Goal: Task Accomplishment & Management: Manage account settings

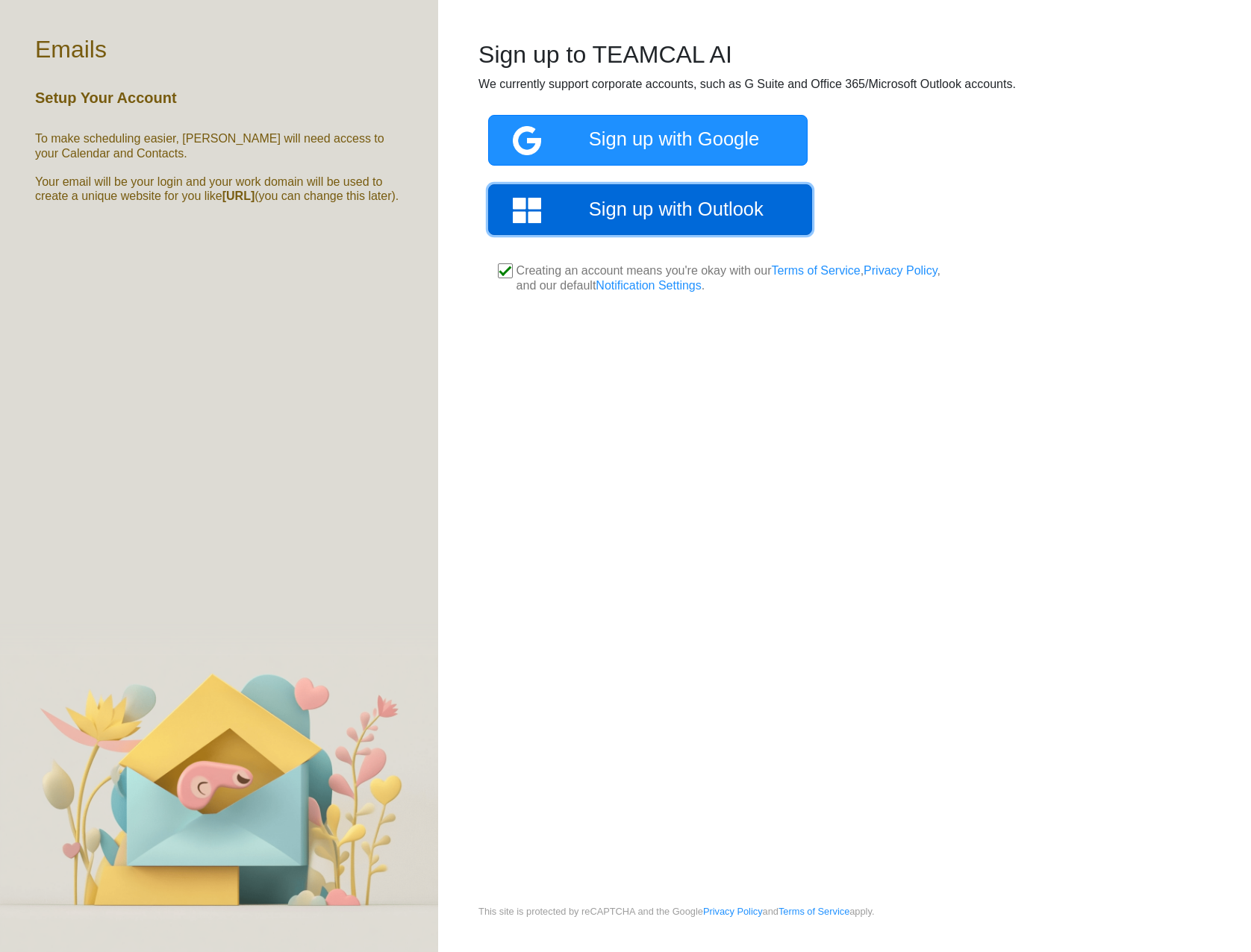
click at [601, 218] on link "Sign up with Outlook" at bounding box center [650, 209] width 324 height 50
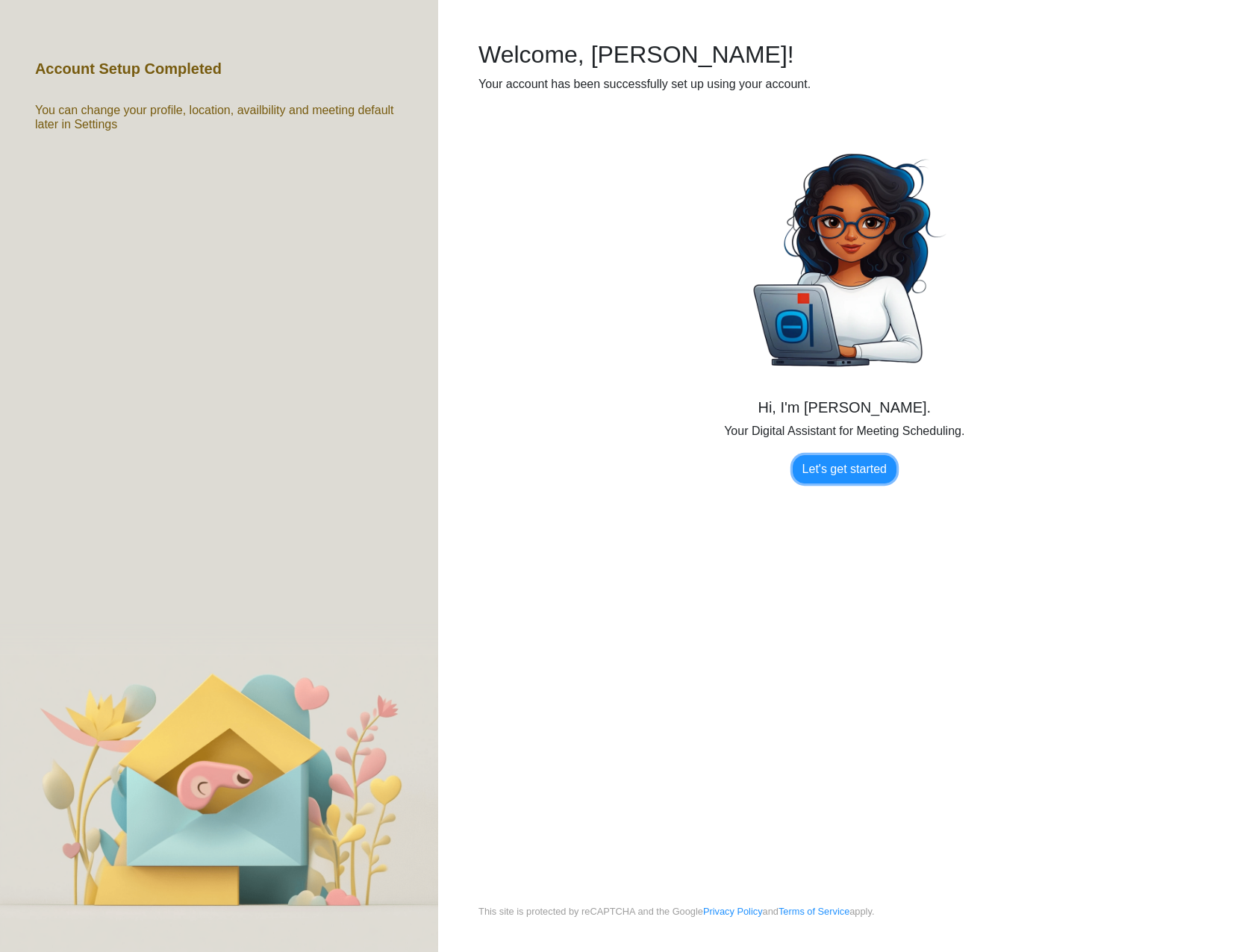
click at [837, 474] on link "Let's get started" at bounding box center [844, 469] width 103 height 28
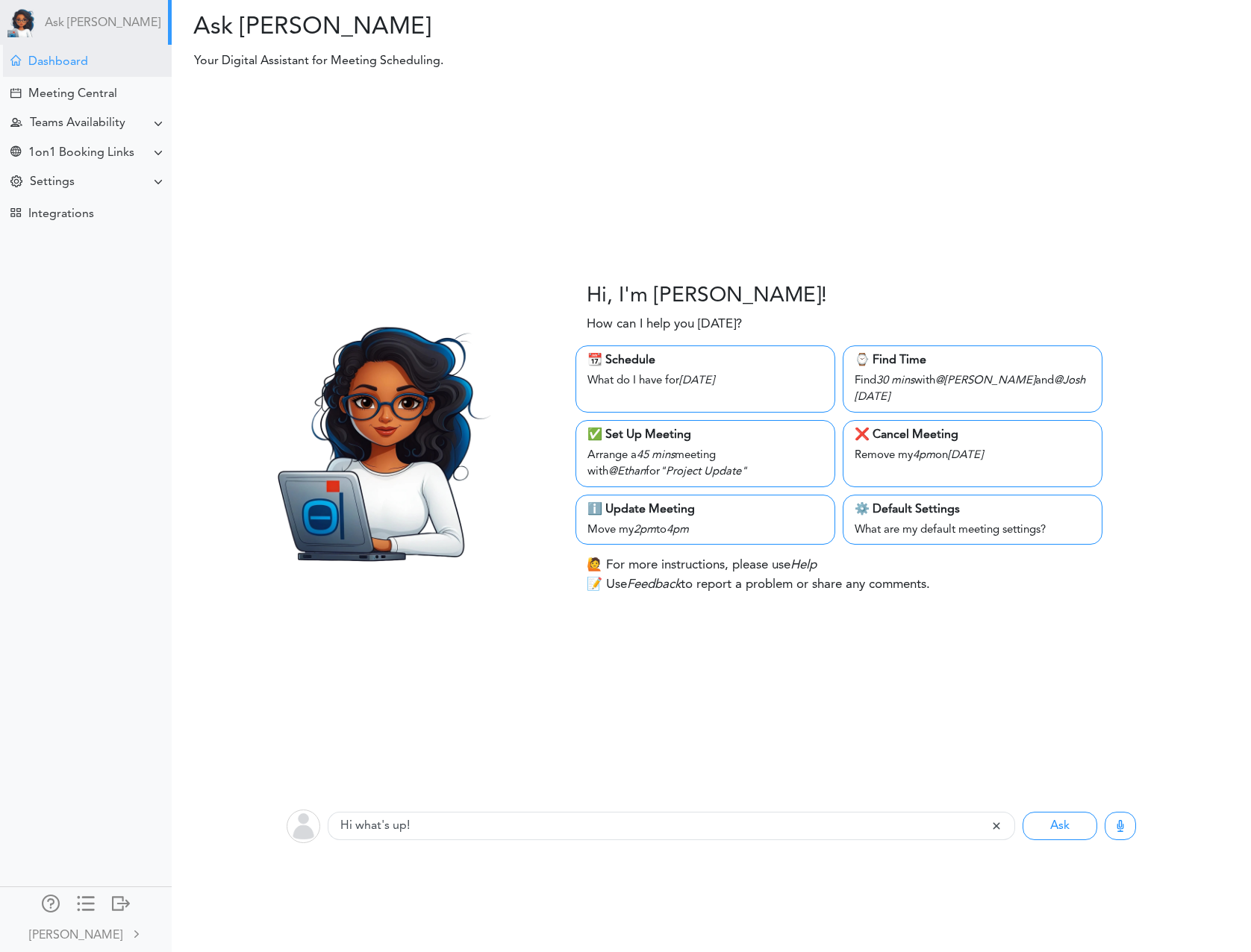
click at [67, 60] on div "Dashboard" at bounding box center [58, 63] width 60 height 14
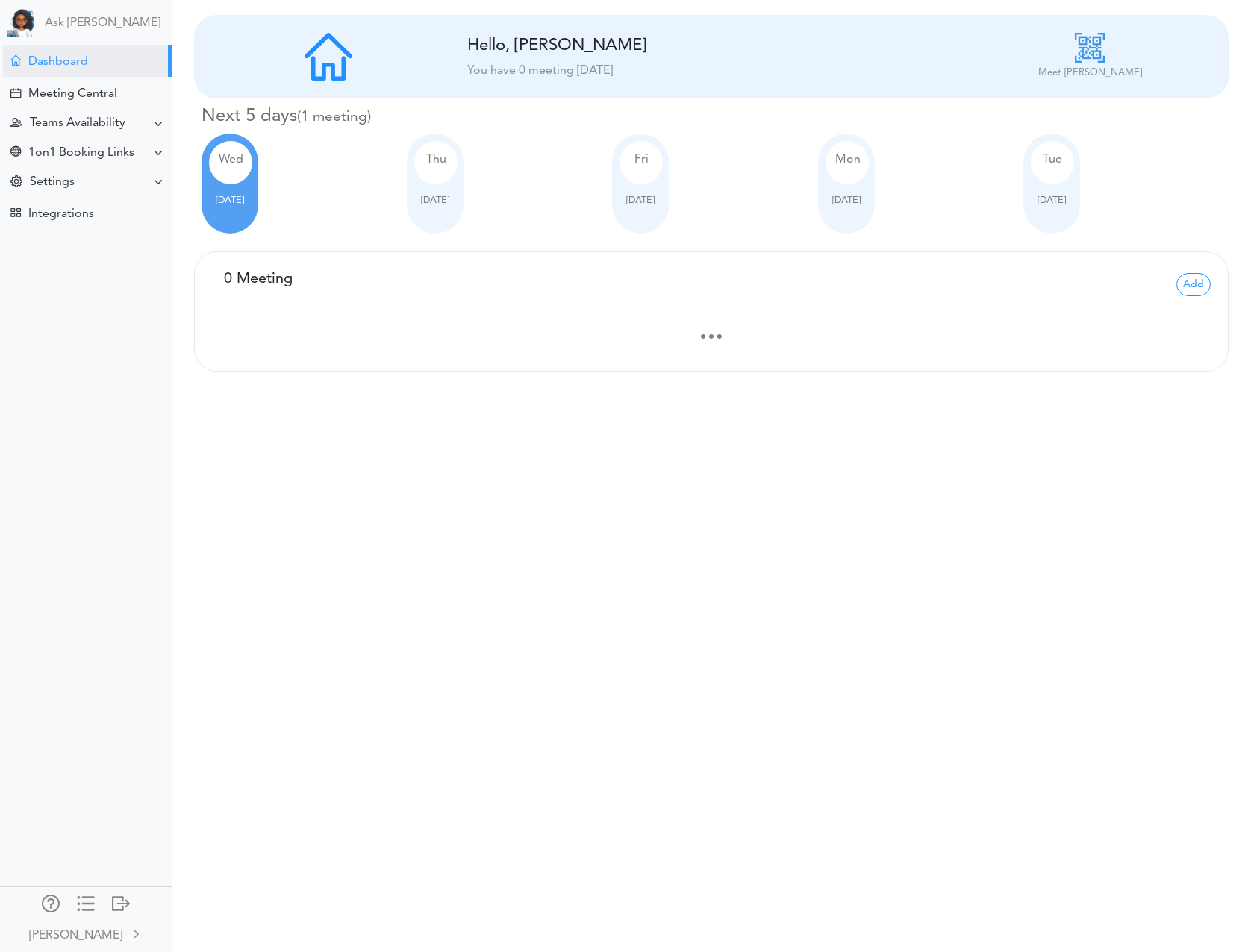
click at [439, 171] on div "Thu" at bounding box center [436, 163] width 43 height 43
click at [638, 184] on div "Fri Sep 26" at bounding box center [640, 184] width 57 height 100
drag, startPoint x: 857, startPoint y: 201, endPoint x: 965, endPoint y: 206, distance: 108.1
click at [857, 201] on span "Sep 29" at bounding box center [845, 200] width 28 height 10
click at [1051, 212] on div "Tue Sep 30" at bounding box center [1051, 184] width 57 height 100
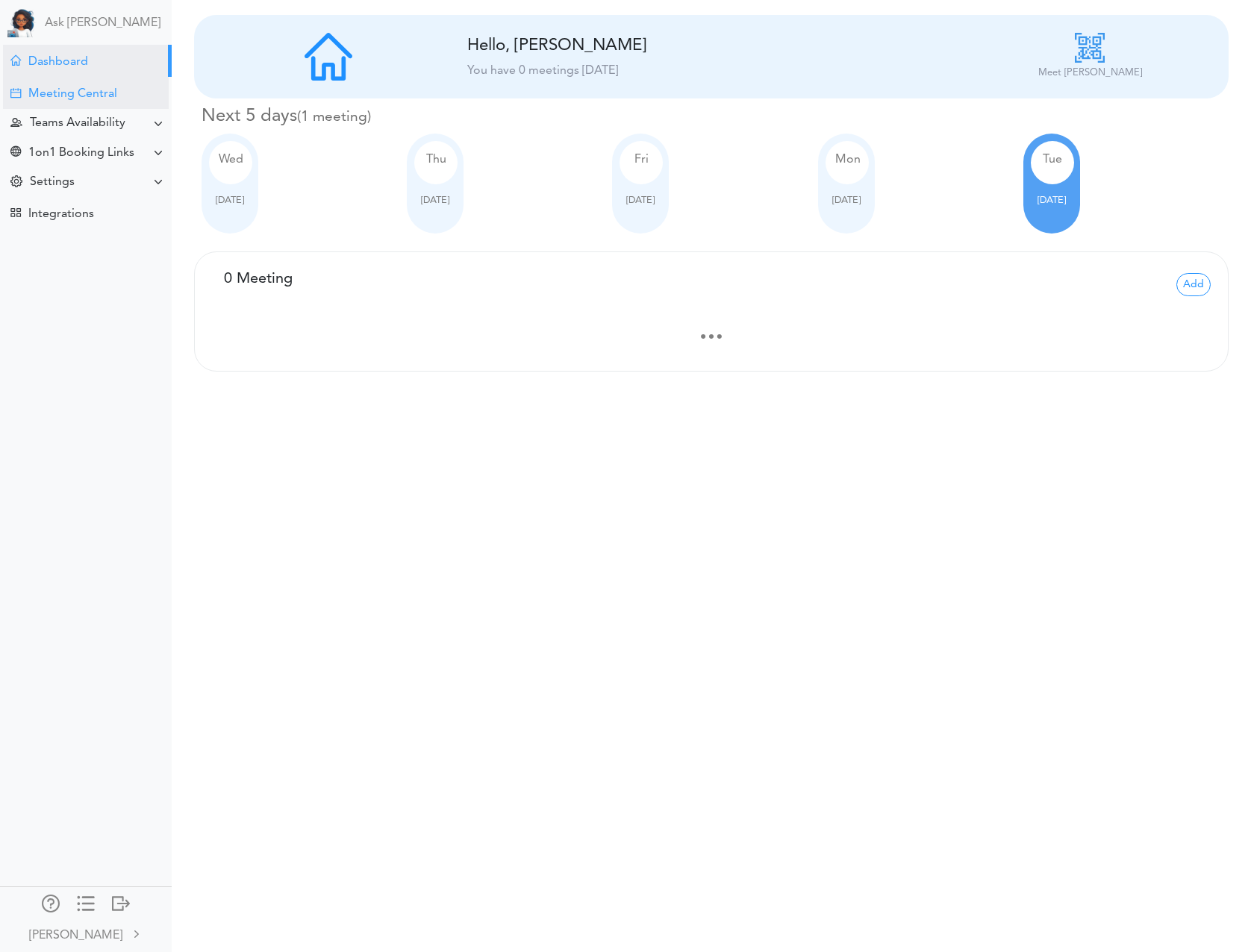
click at [55, 95] on div "Meeting Central" at bounding box center [72, 95] width 89 height 14
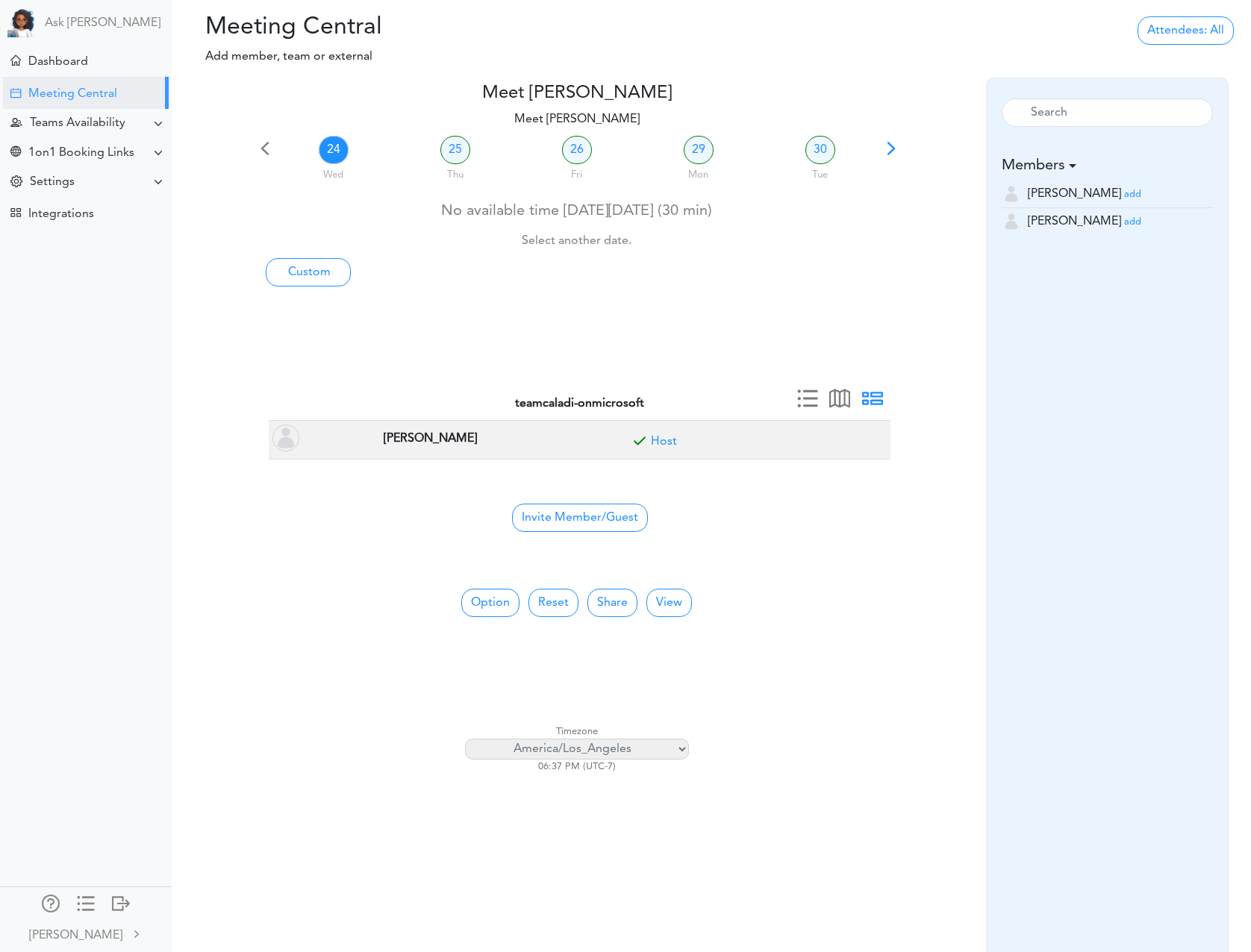
drag, startPoint x: 453, startPoint y: 147, endPoint x: 535, endPoint y: 172, distance: 85.7
click at [453, 147] on link "25" at bounding box center [454, 150] width 30 height 28
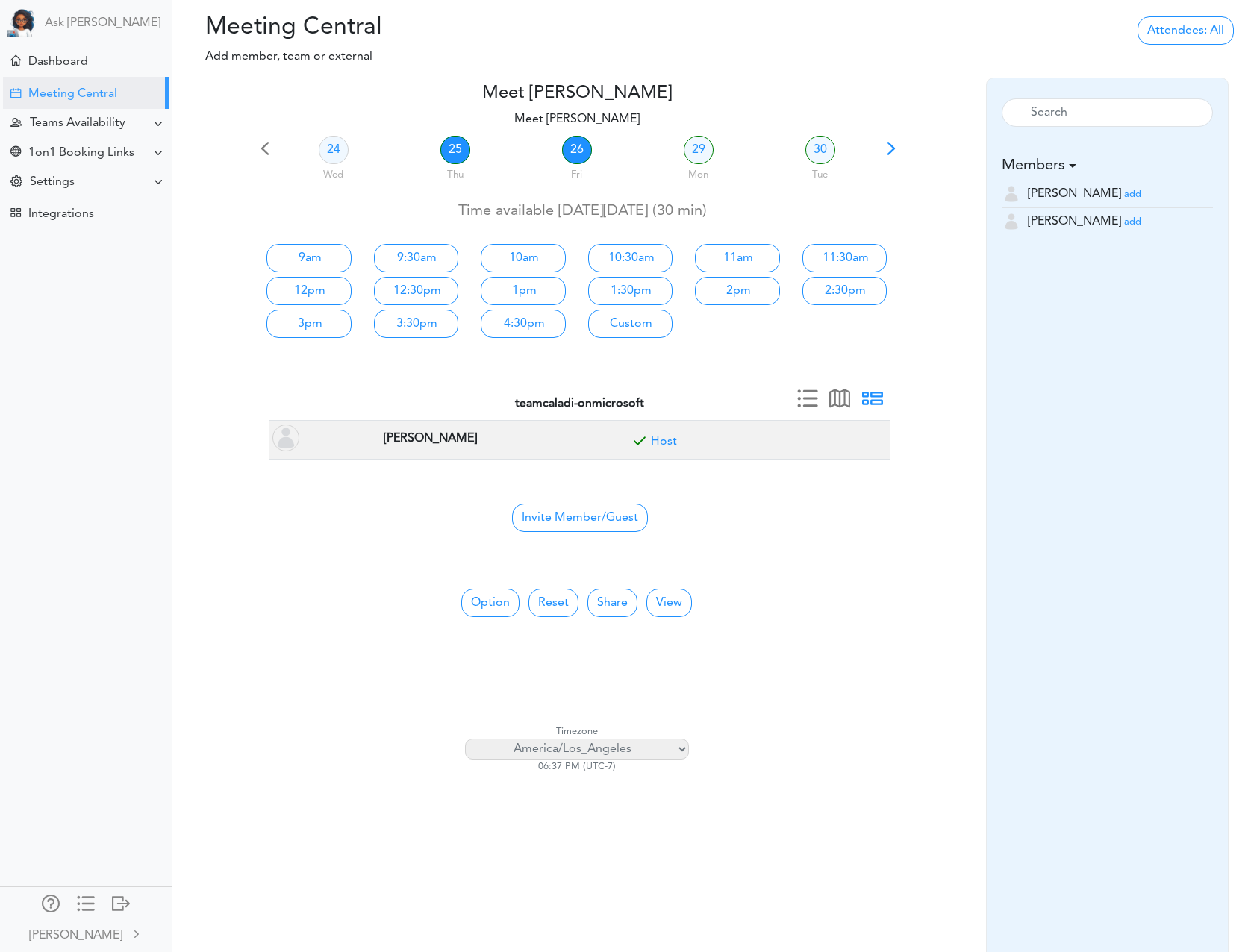
click at [582, 152] on link "26" at bounding box center [576, 150] width 30 height 28
click at [59, 121] on div "Teams Availability" at bounding box center [77, 123] width 95 height 14
click at [76, 148] on div "View Teams" at bounding box center [54, 151] width 55 height 7
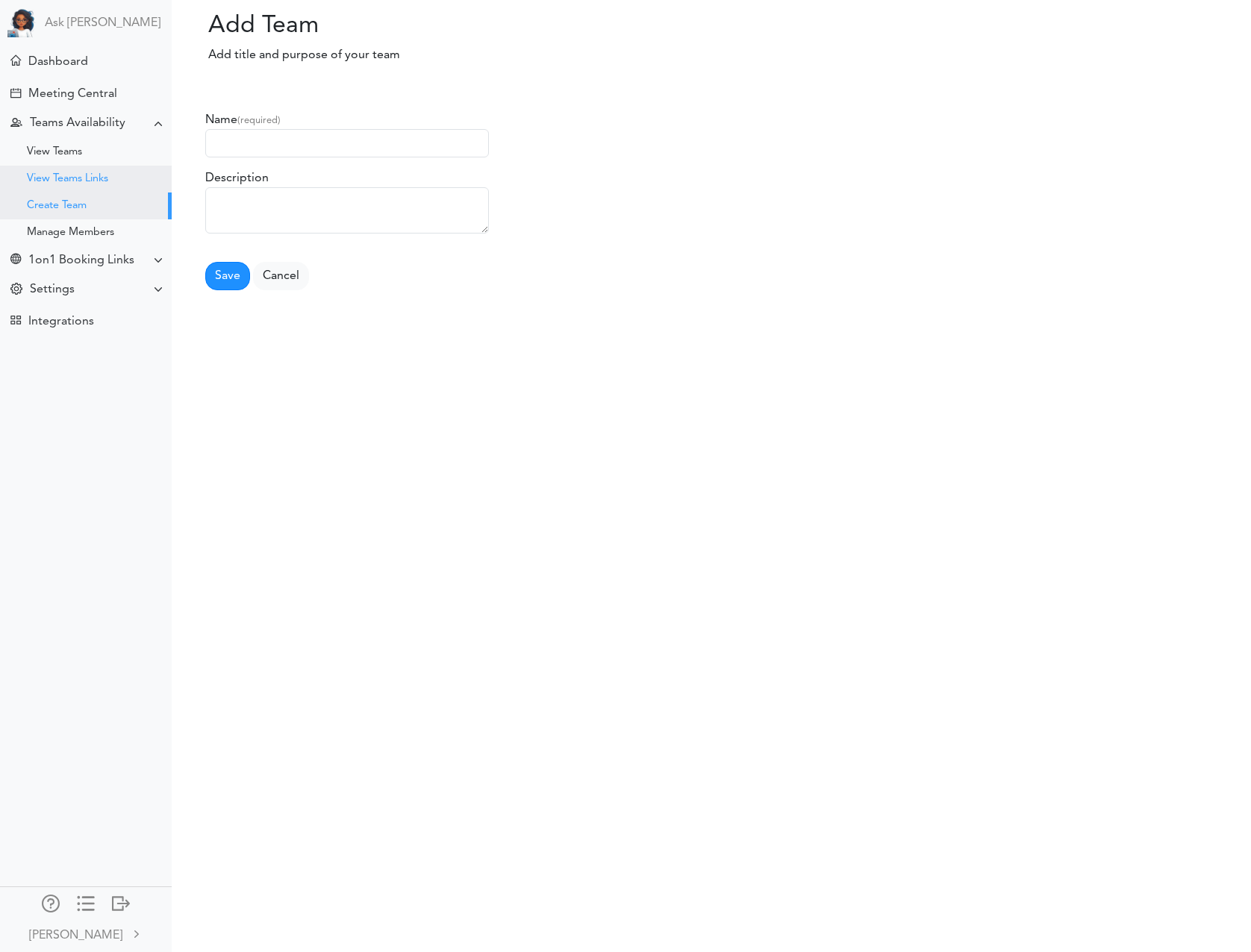
click at [92, 179] on div "View Teams Links" at bounding box center [68, 179] width 82 height 7
click at [85, 204] on div "Create Team" at bounding box center [57, 205] width 60 height 7
click at [87, 232] on div "Manage Members" at bounding box center [71, 232] width 87 height 7
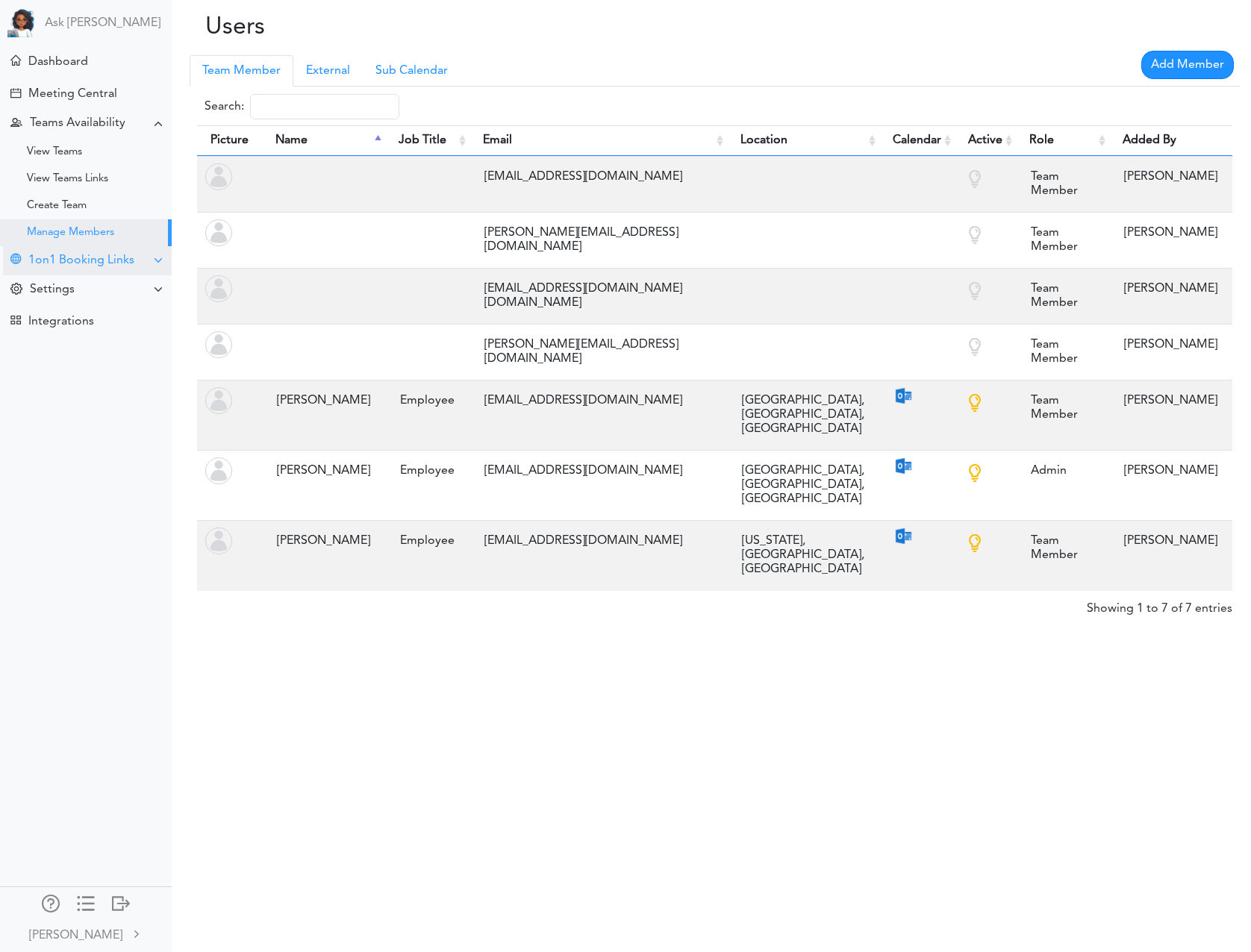
click at [87, 262] on div "1on1 Booking Links" at bounding box center [81, 261] width 106 height 14
